Goal: Feedback & Contribution: Submit feedback/report problem

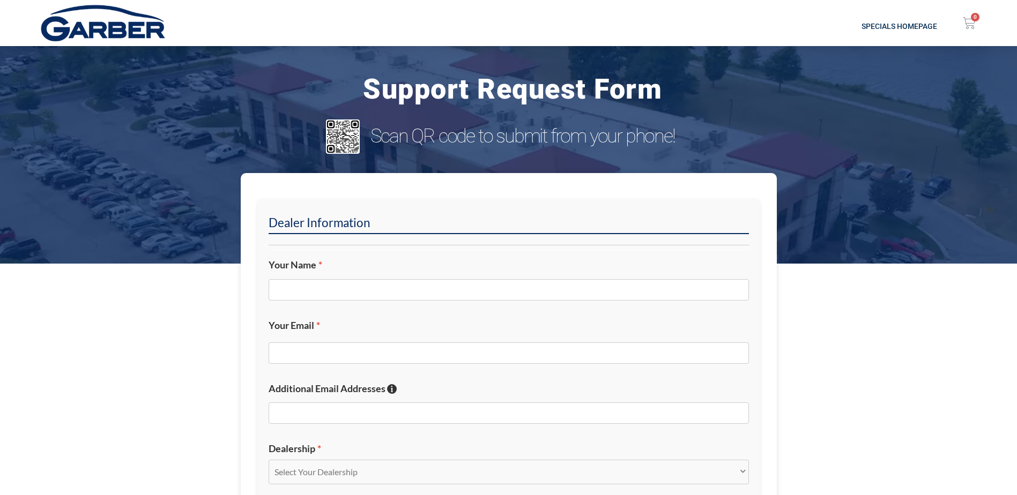
click at [362, 302] on div at bounding box center [509, 291] width 480 height 36
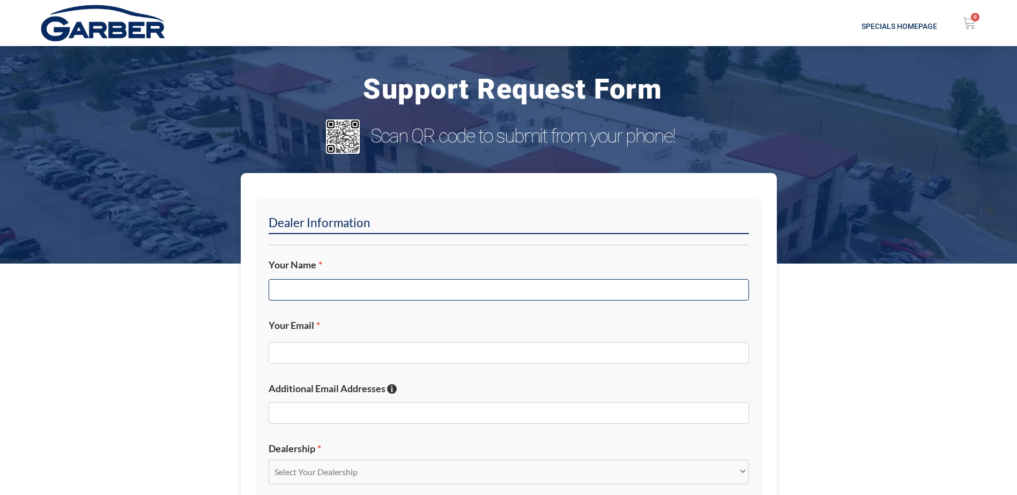
click at [365, 296] on input "Your Name *" at bounding box center [509, 289] width 480 height 21
type input "b"
type input "[PERSON_NAME]"
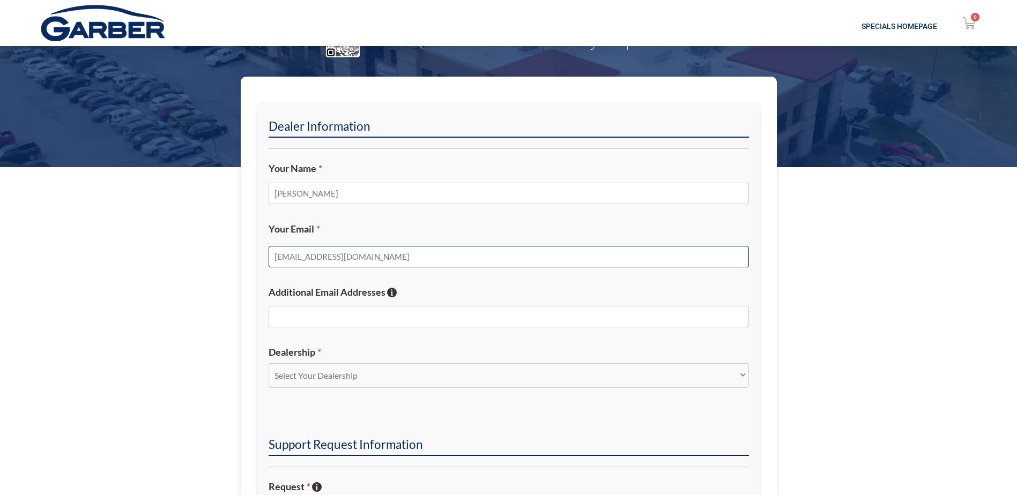
scroll to position [107, 0]
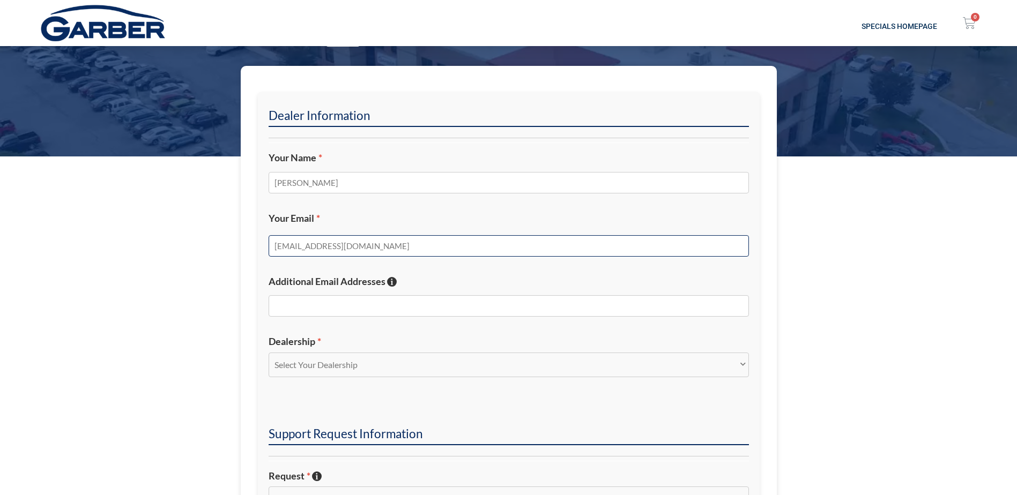
type input "[EMAIL_ADDRESS][DOMAIN_NAME]"
click at [362, 347] on label "Dealership *" at bounding box center [509, 342] width 480 height 12
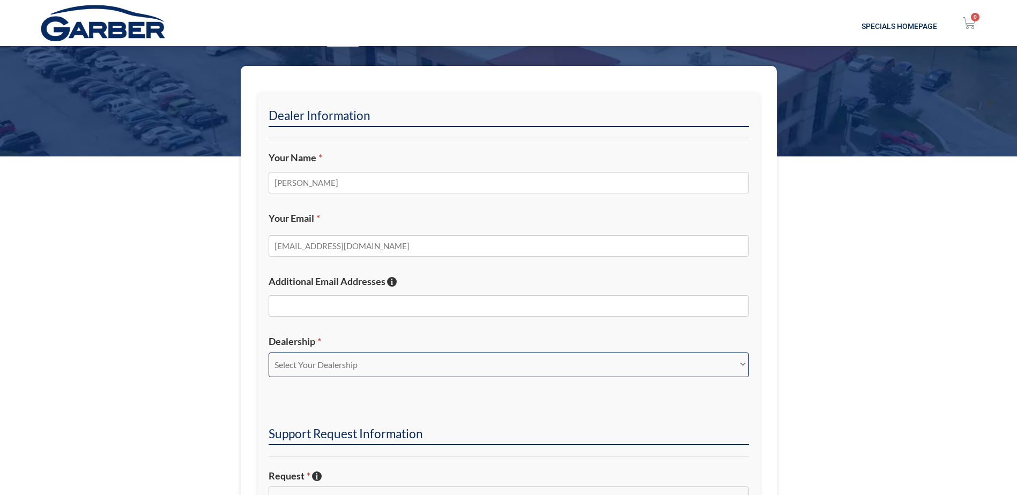
click at [362, 353] on select "Select Your Dealership Acura of Rochester Delray Buick GMC [PERSON_NAME] Automa…" at bounding box center [509, 365] width 480 height 25
click at [358, 367] on select "Select Your Dealership Acura of Rochester Delray Buick GMC [PERSON_NAME] Automa…" at bounding box center [509, 365] width 480 height 25
select select "[PERSON_NAME][GEOGRAPHIC_DATA]"
click at [269, 353] on select "Select Your Dealership Acura of Rochester Delray Buick GMC [PERSON_NAME] Automa…" at bounding box center [509, 365] width 480 height 25
click at [189, 290] on section "Dealer Information Your Name * [PERSON_NAME] Your Email * [EMAIL_ADDRESS][DOMAI…" at bounding box center [508, 451] width 1017 height 770
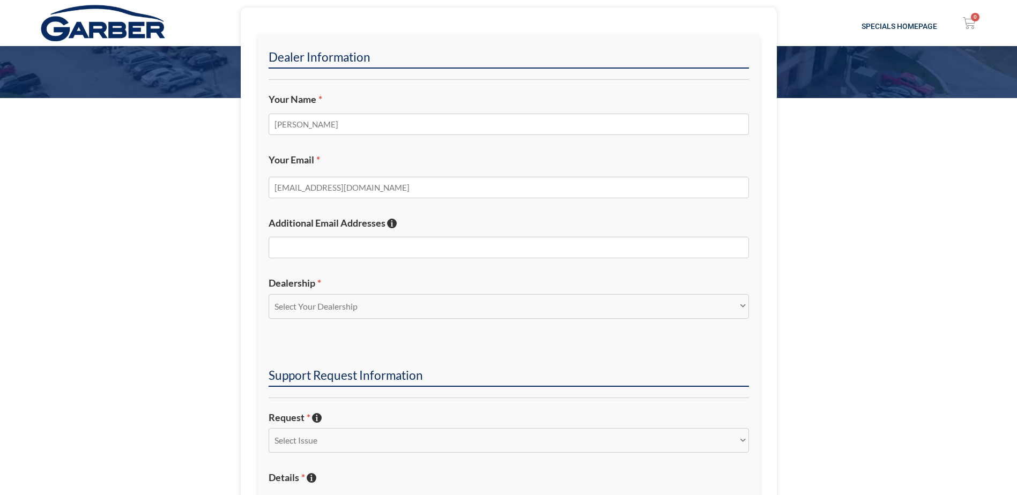
scroll to position [268, 0]
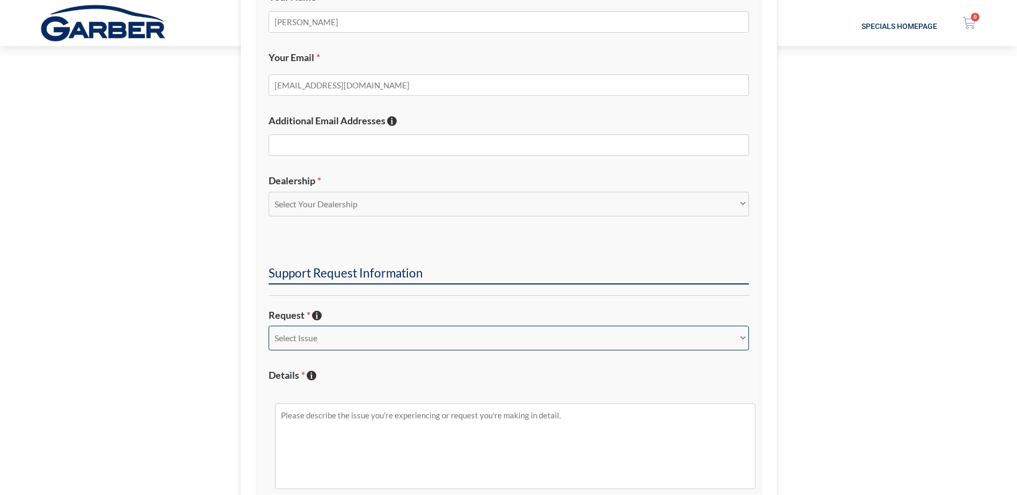
click at [326, 337] on select "Select Issue New Inquiry/Request Inventory Management Inventory Feed Website Fu…" at bounding box center [509, 338] width 480 height 25
select select "Inventory Feed"
click at [269, 326] on select "Select Issue New Inquiry/Request Inventory Management Inventory Feed Website Fu…" at bounding box center [509, 338] width 480 height 25
click at [236, 380] on section "Dealer Information Your Name * [PERSON_NAME] Your Email * [EMAIL_ADDRESS][DOMAI…" at bounding box center [508, 290] width 1017 height 770
click at [339, 419] on textarea "Details * Describe the issue with specific details if possible!" at bounding box center [515, 447] width 480 height 86
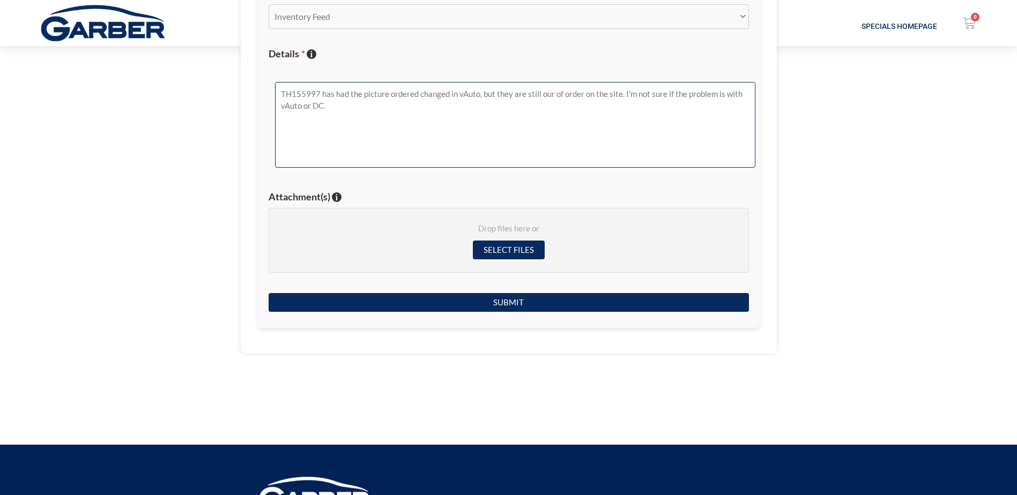
scroll to position [643, 0]
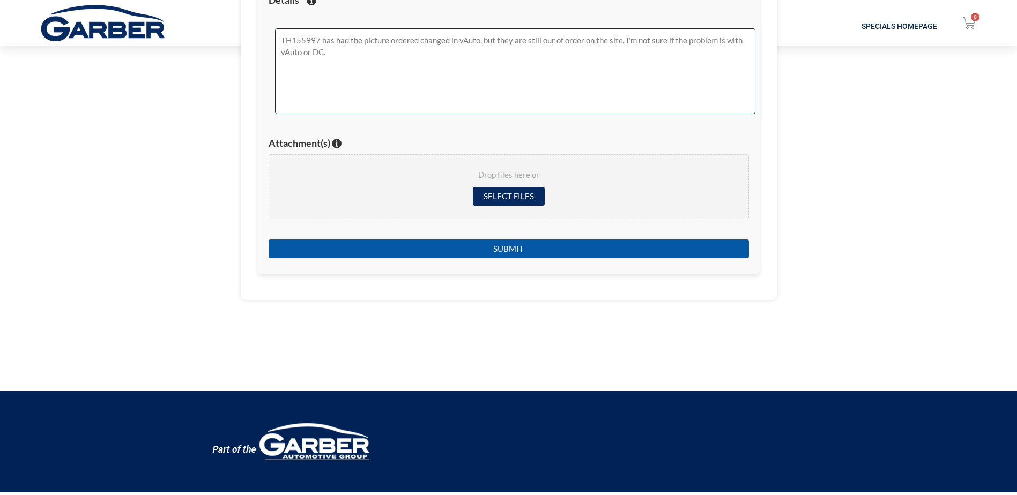
type textarea "TH155997 has had the picture ordered changed in vAuto, but they are still our o…"
click at [512, 247] on input "Submit" at bounding box center [509, 249] width 480 height 19
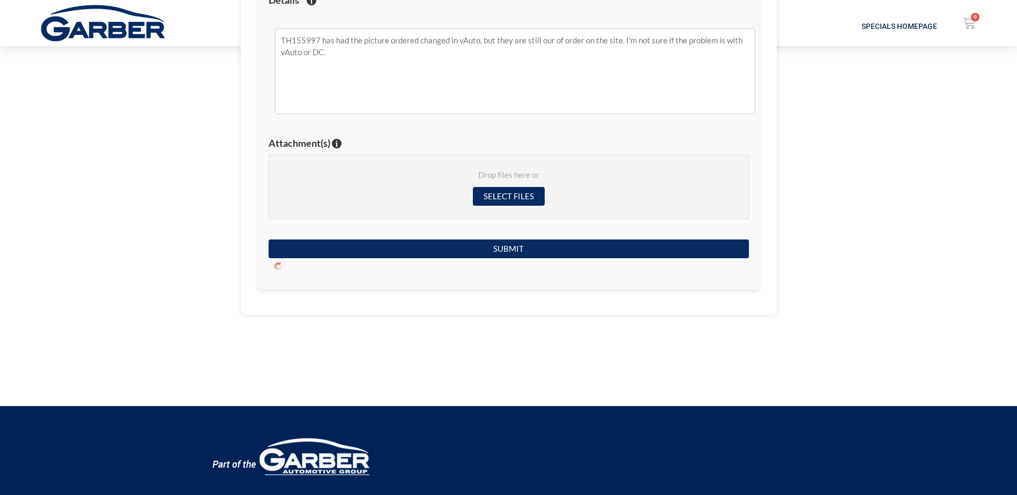
scroll to position [137, 0]
